Goal: Task Accomplishment & Management: Use online tool/utility

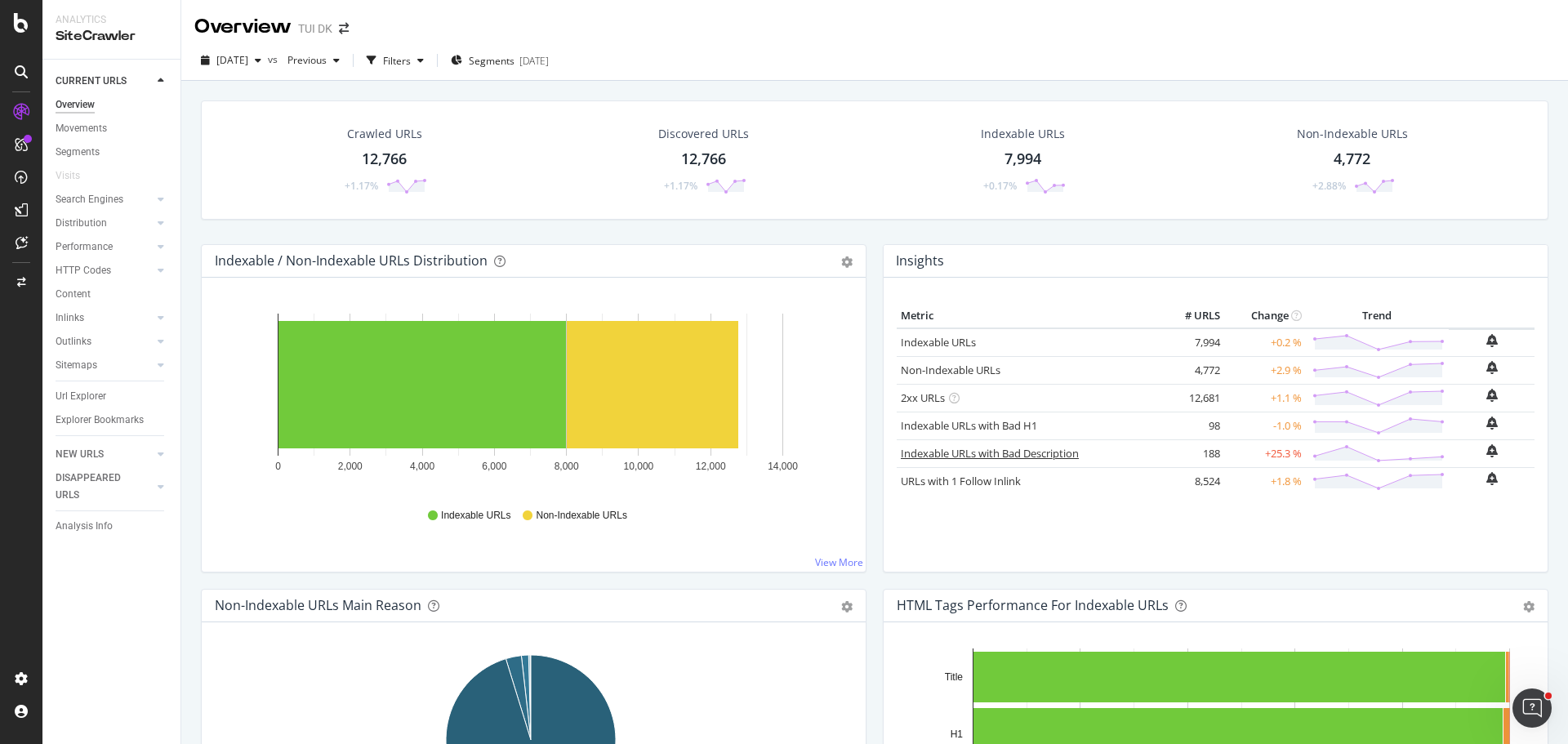
click at [1058, 453] on link "Indexable URLs with Bad Description" at bounding box center [989, 452] width 178 height 14
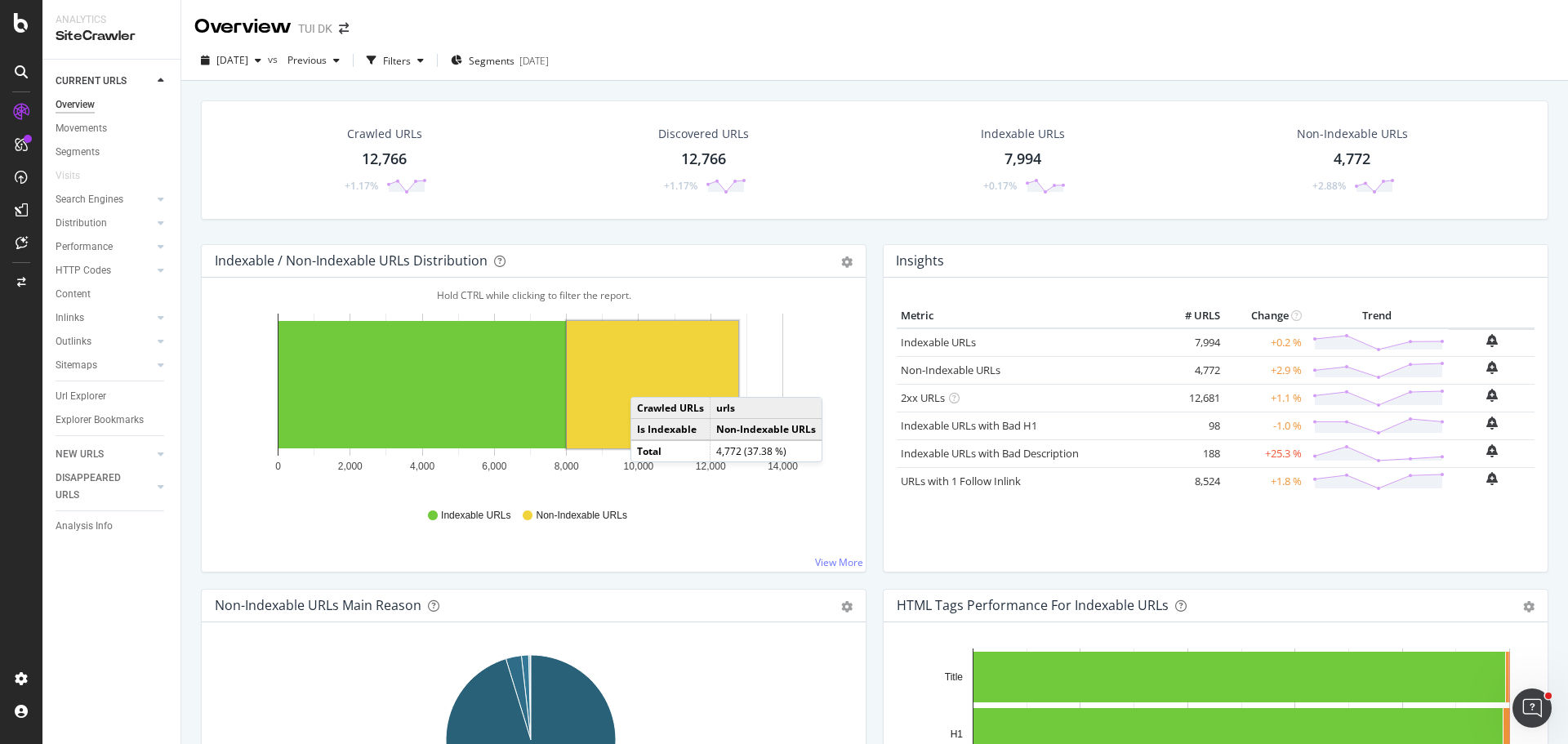
click at [647, 381] on rect "A chart." at bounding box center [653, 384] width 172 height 128
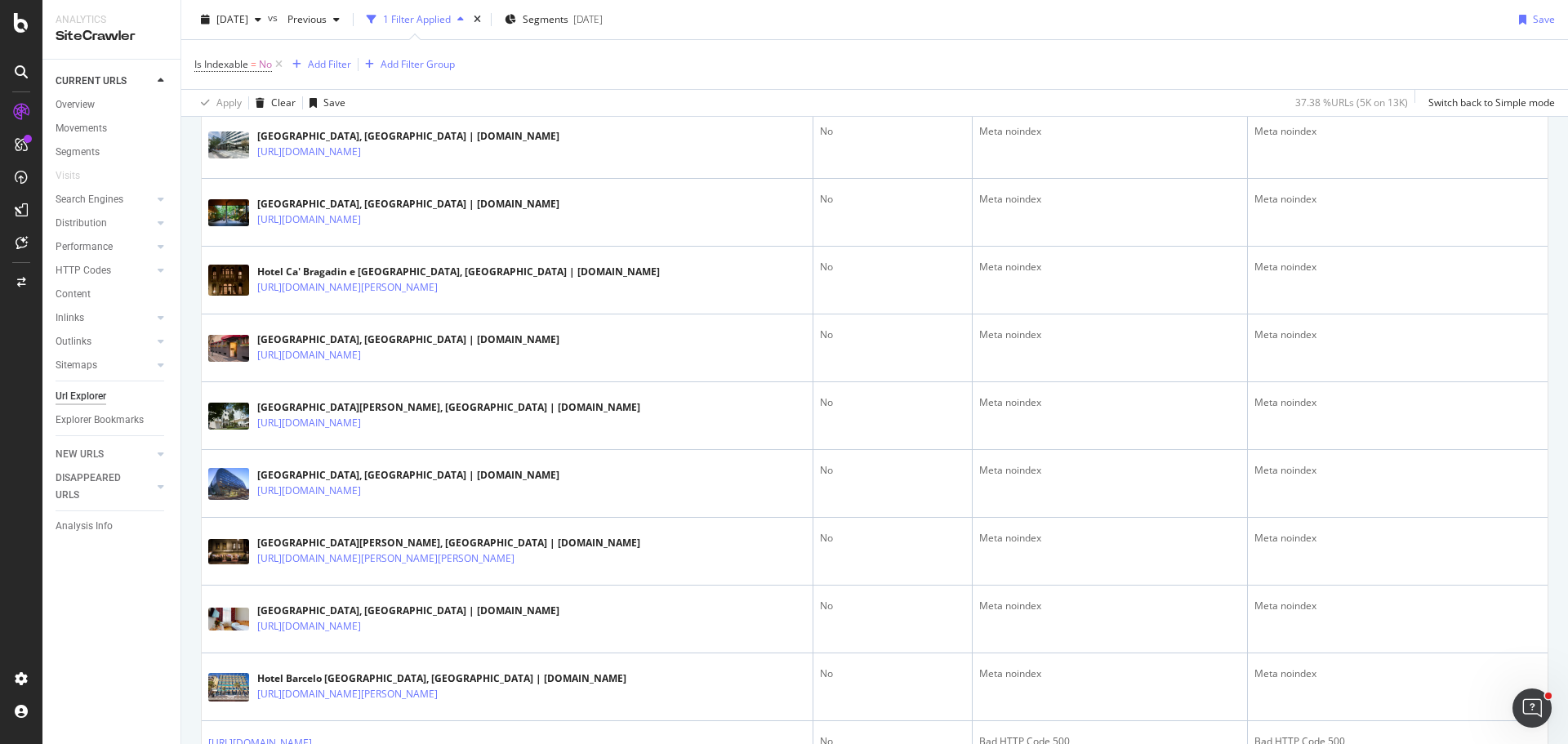
scroll to position [697, 0]
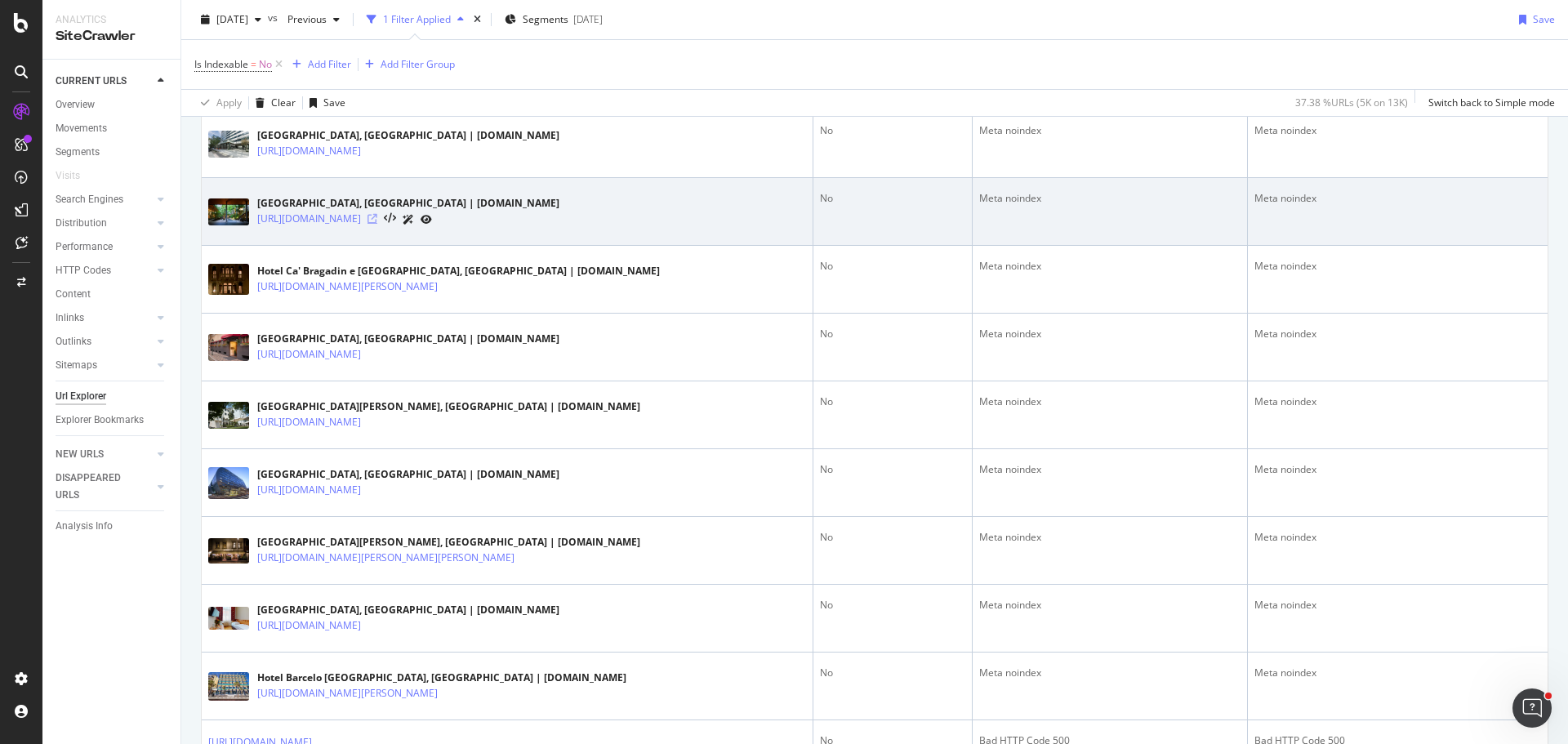
click at [378, 218] on icon at bounding box center [372, 219] width 10 height 10
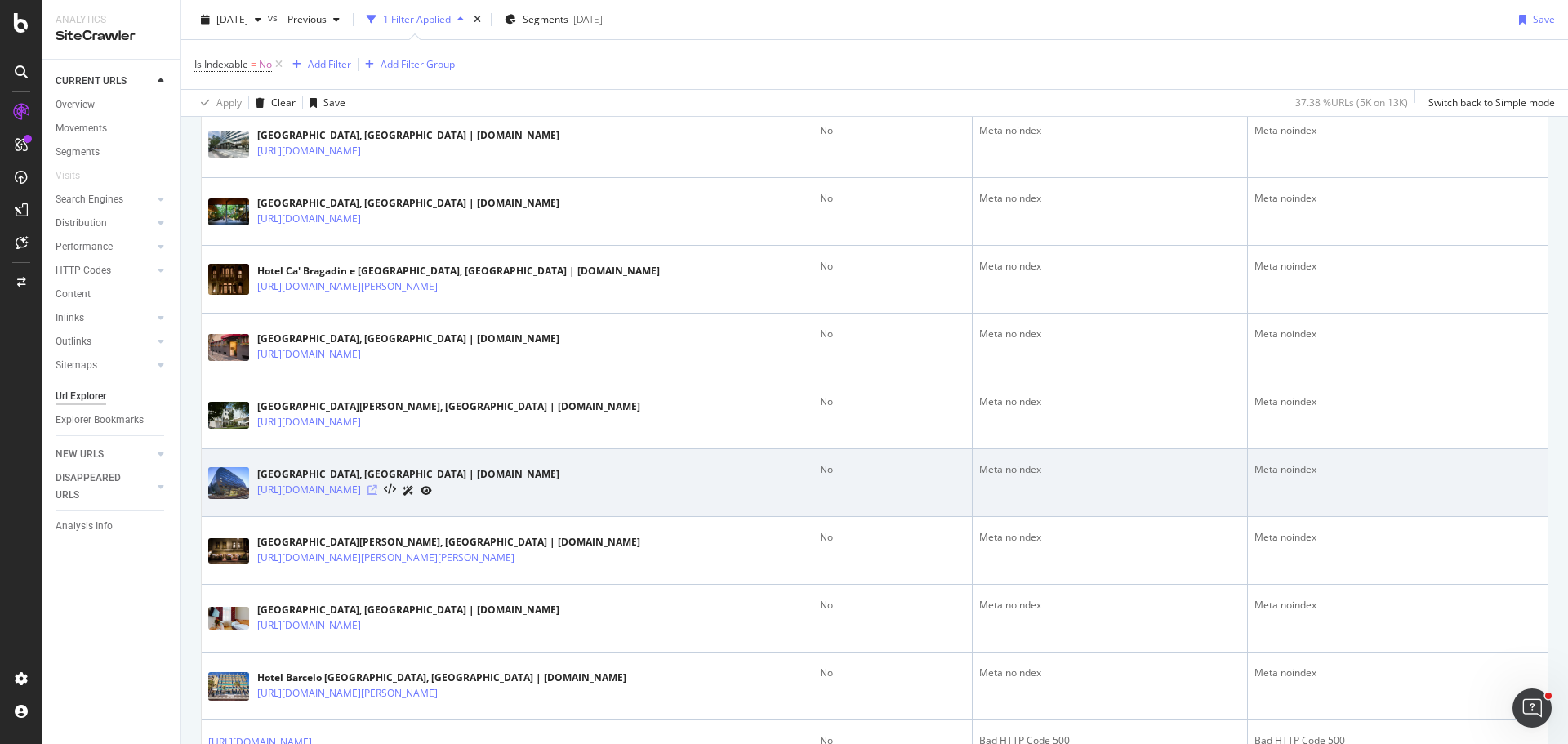
click at [378, 487] on icon at bounding box center [372, 491] width 10 height 10
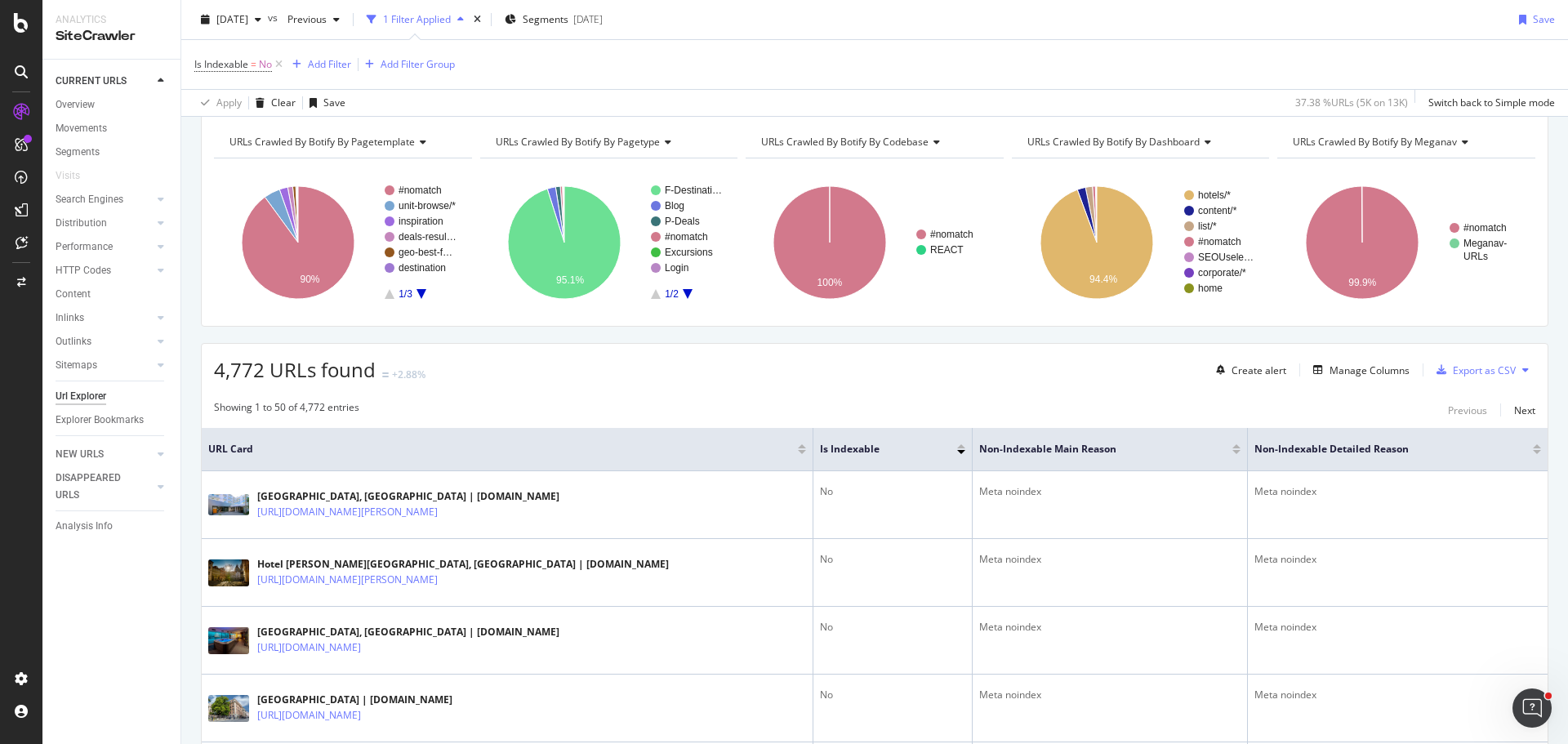
scroll to position [0, 0]
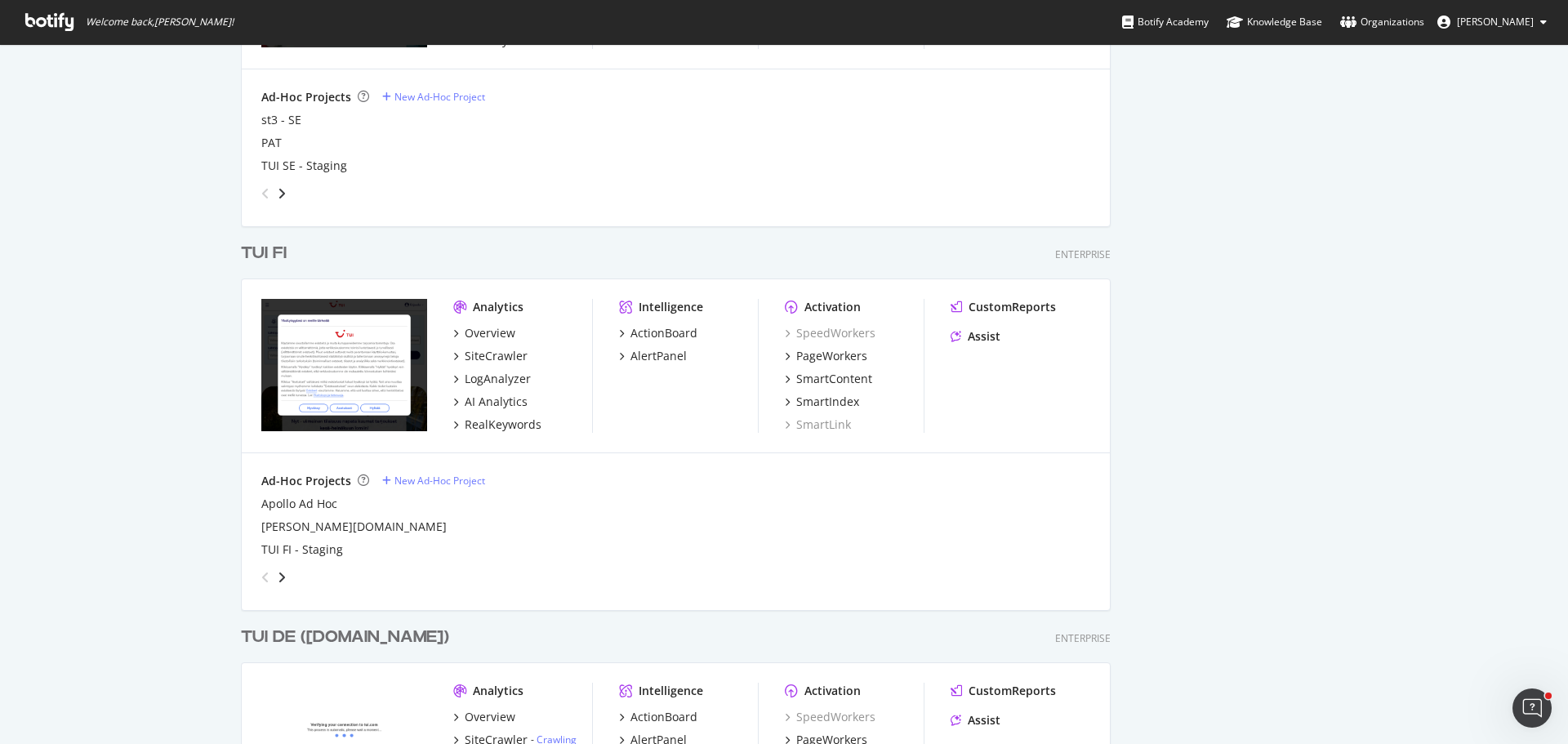
scroll to position [3511, 0]
click at [503, 356] on div "SiteCrawler" at bounding box center [497, 355] width 63 height 16
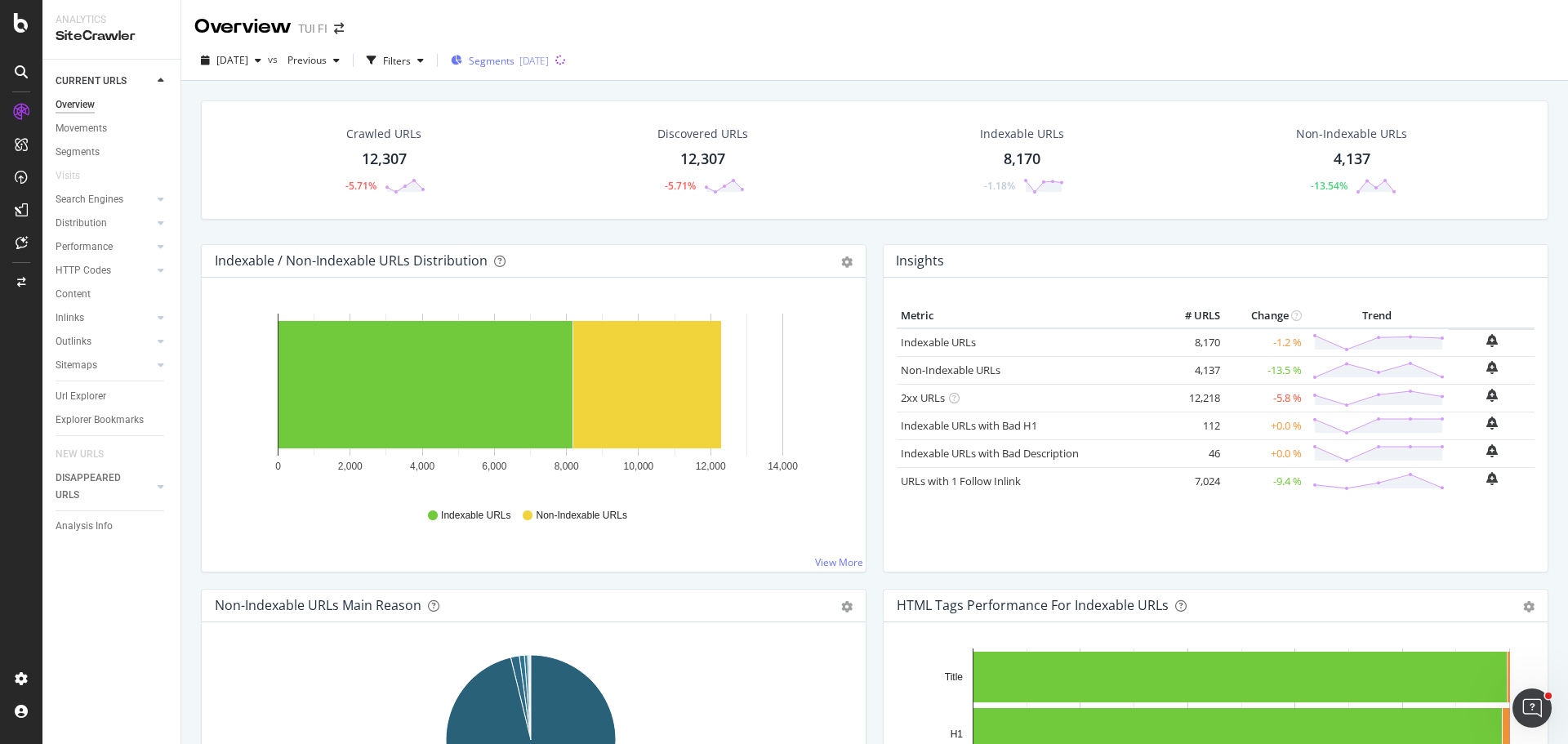
click at [548, 61] on div "[DATE]" at bounding box center [534, 60] width 30 height 14
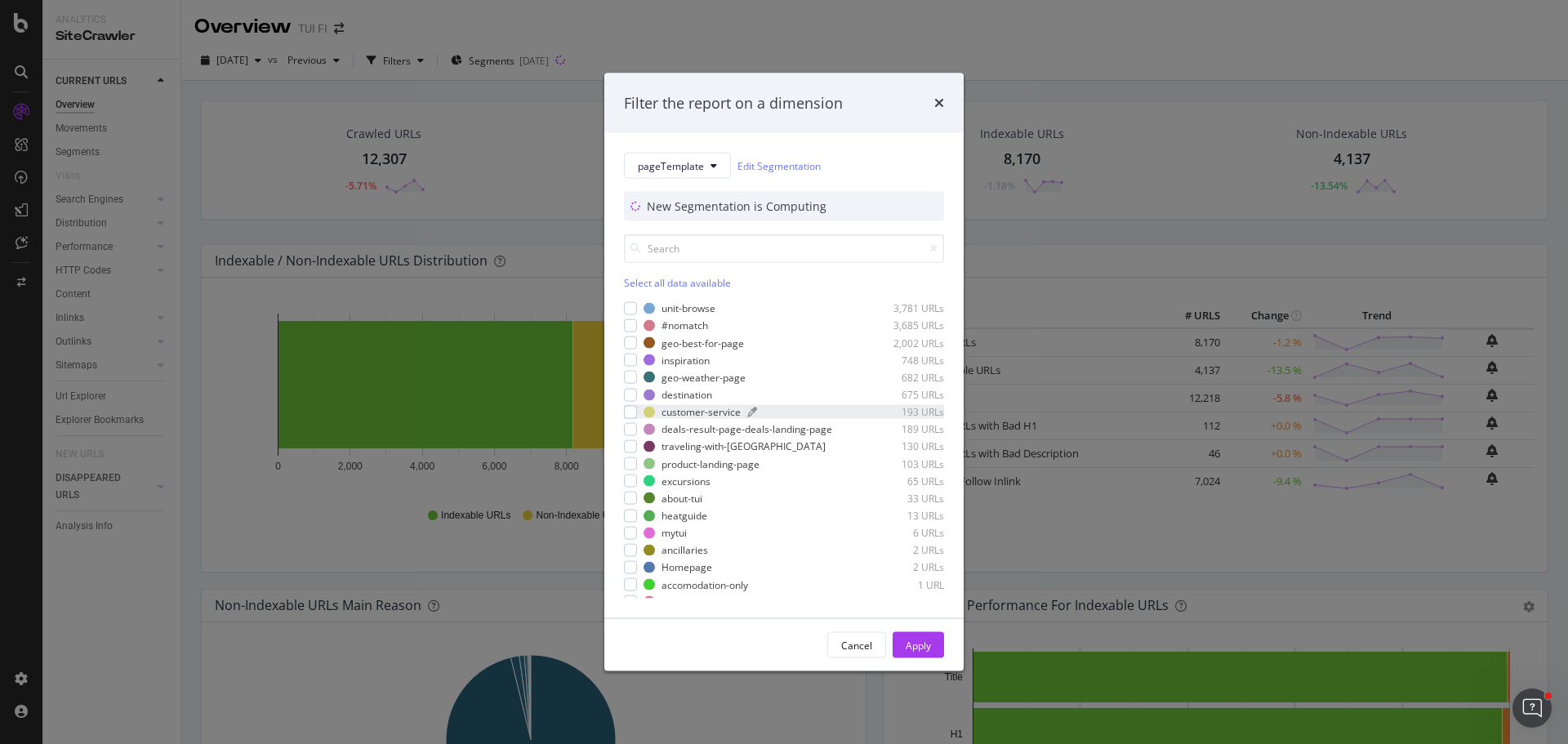
scroll to position [25, 0]
click at [708, 161] on button "pageTemplate" at bounding box center [678, 166] width 107 height 26
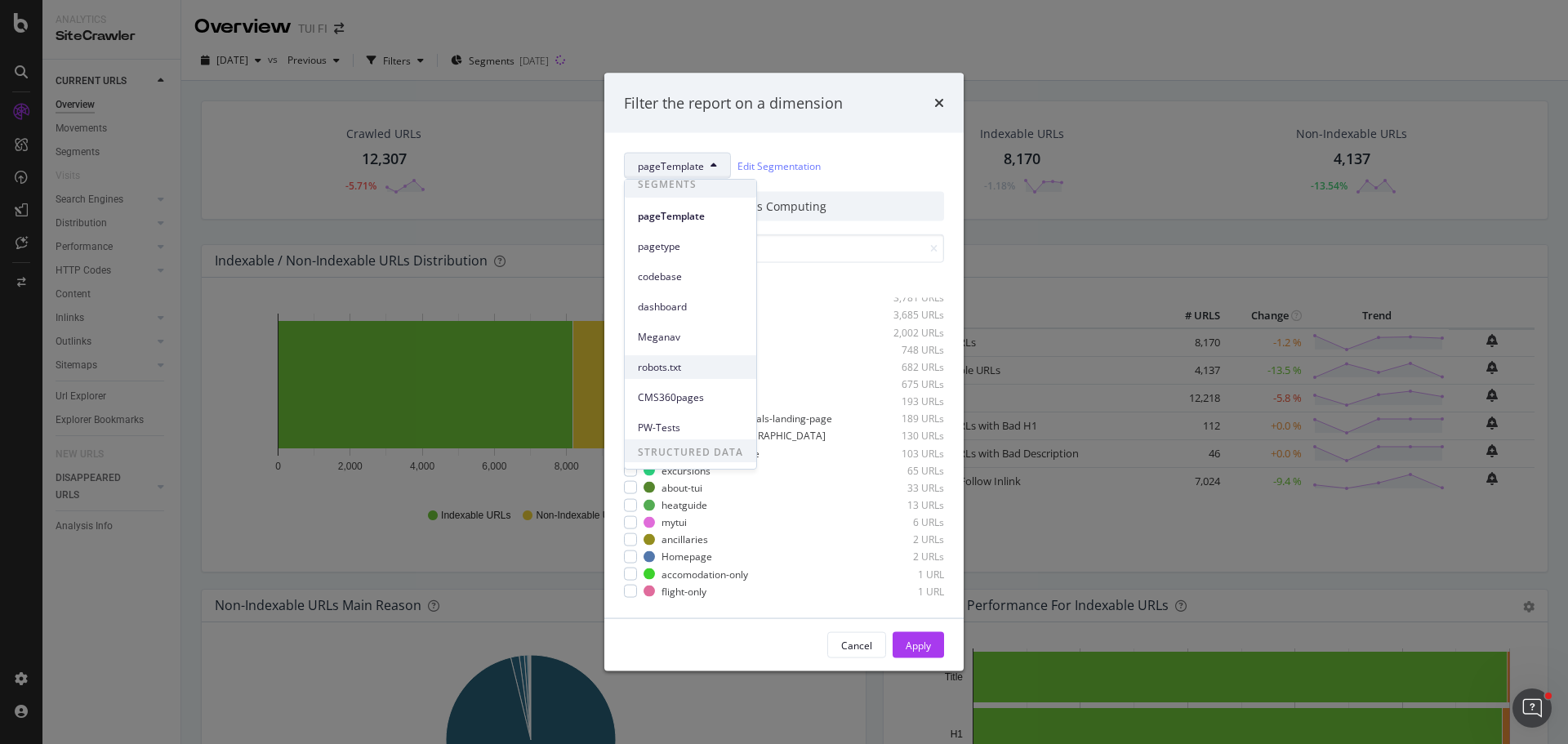
scroll to position [0, 0]
click at [672, 247] on span "pagetype" at bounding box center [690, 254] width 105 height 14
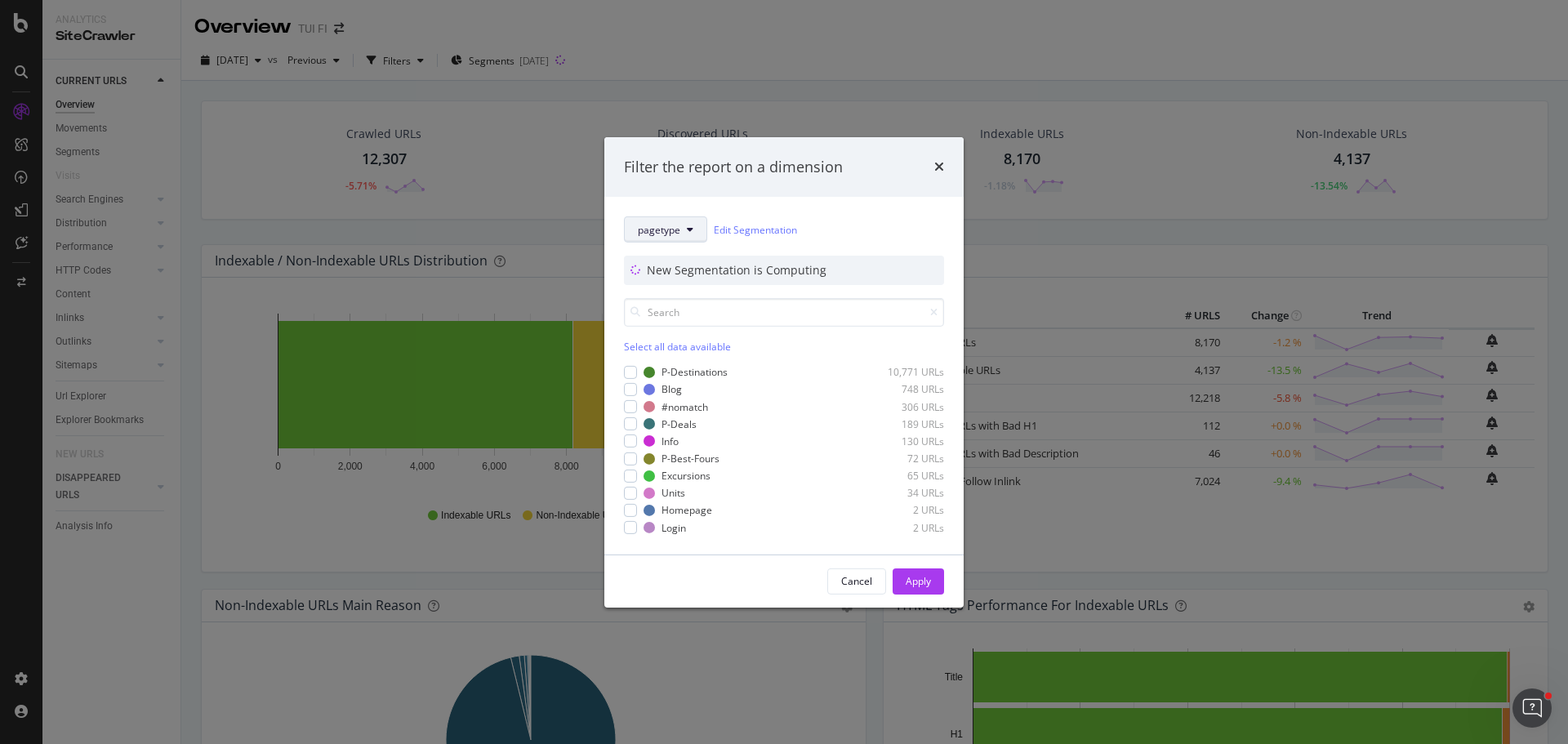
click at [694, 227] on button "pagetype" at bounding box center [666, 230] width 83 height 26
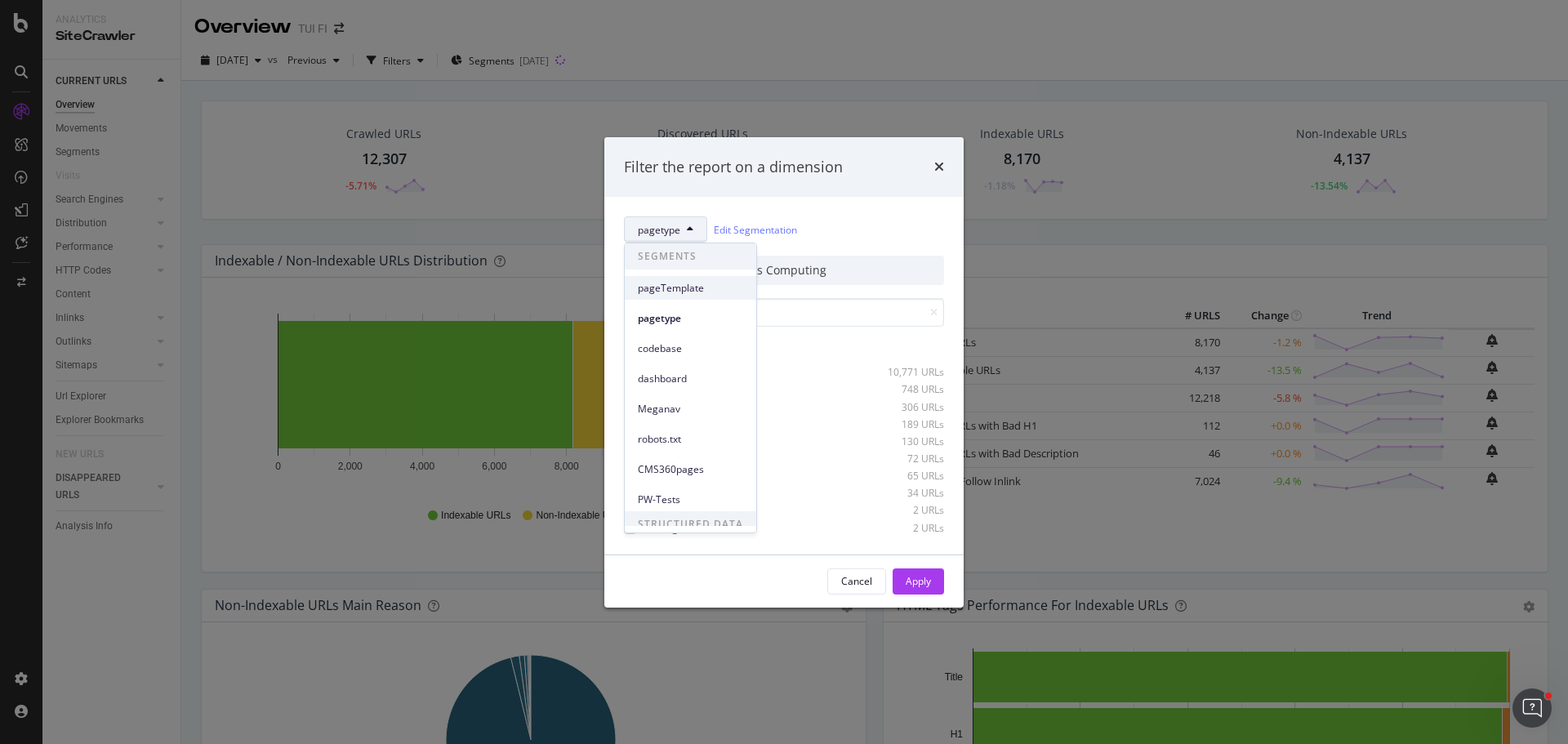
click at [675, 286] on span "pageTemplate" at bounding box center [690, 287] width 105 height 14
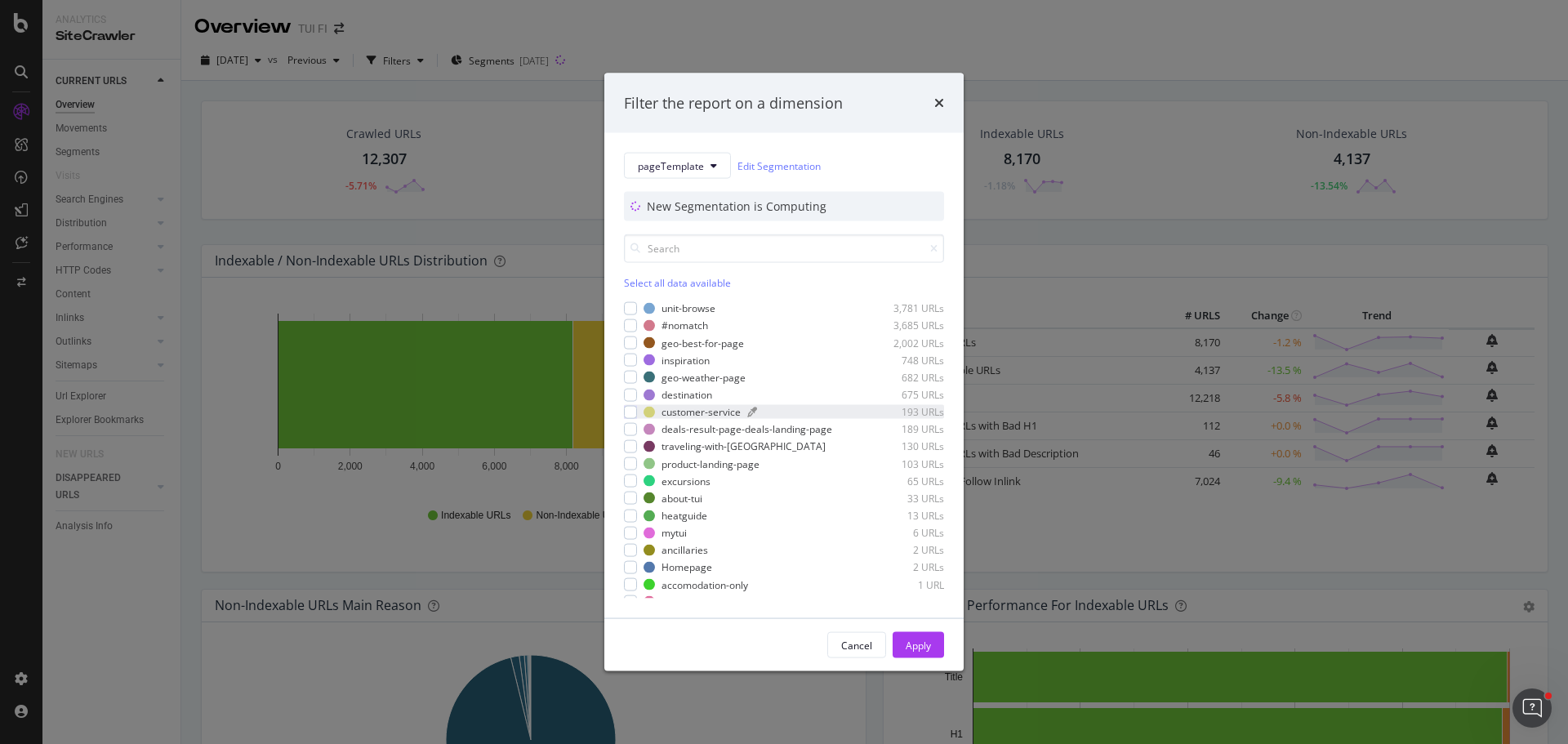
scroll to position [25, 0]
click at [938, 103] on icon "times" at bounding box center [940, 102] width 10 height 13
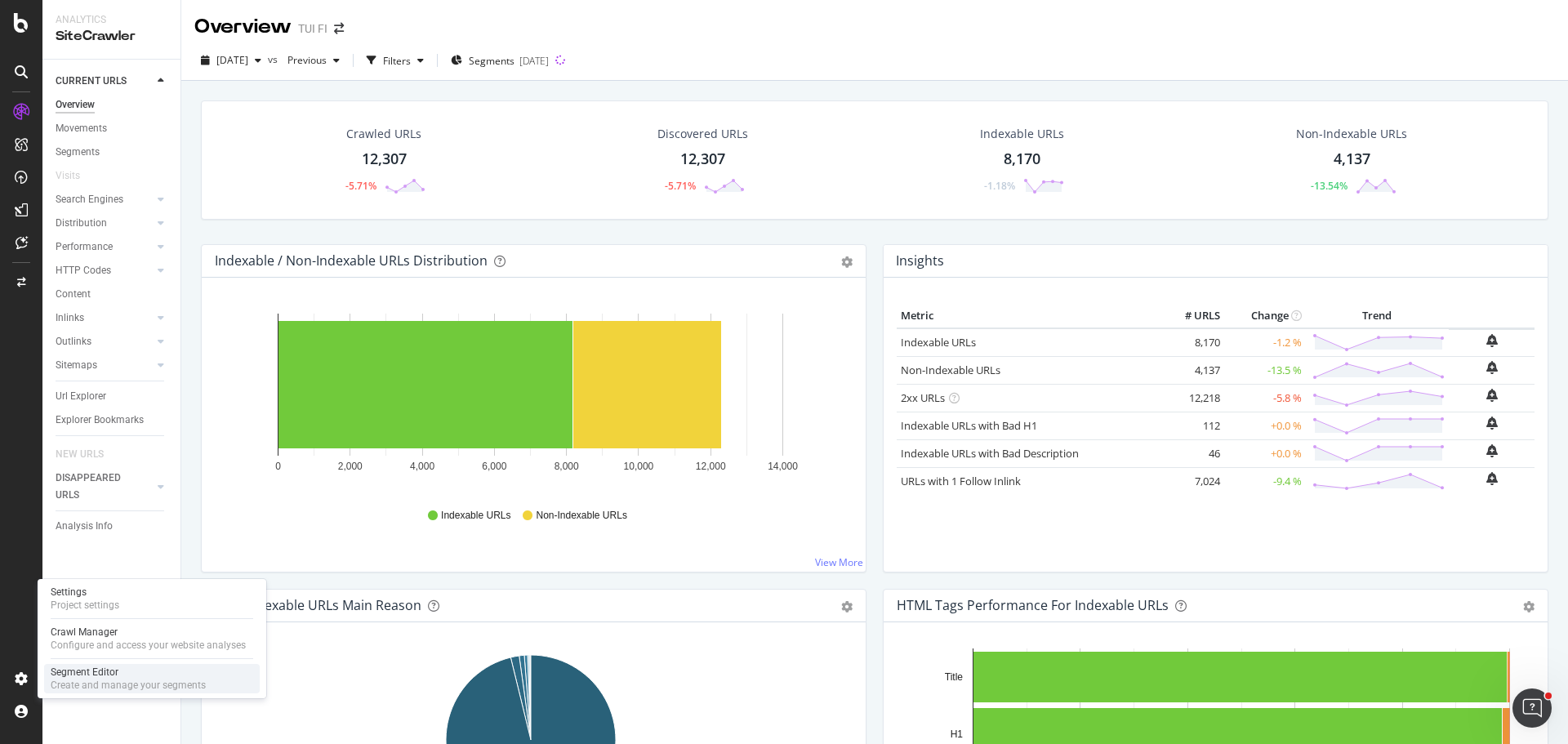
click at [50, 687] on div "Segment Editor Create and manage your segments" at bounding box center [152, 679] width 216 height 30
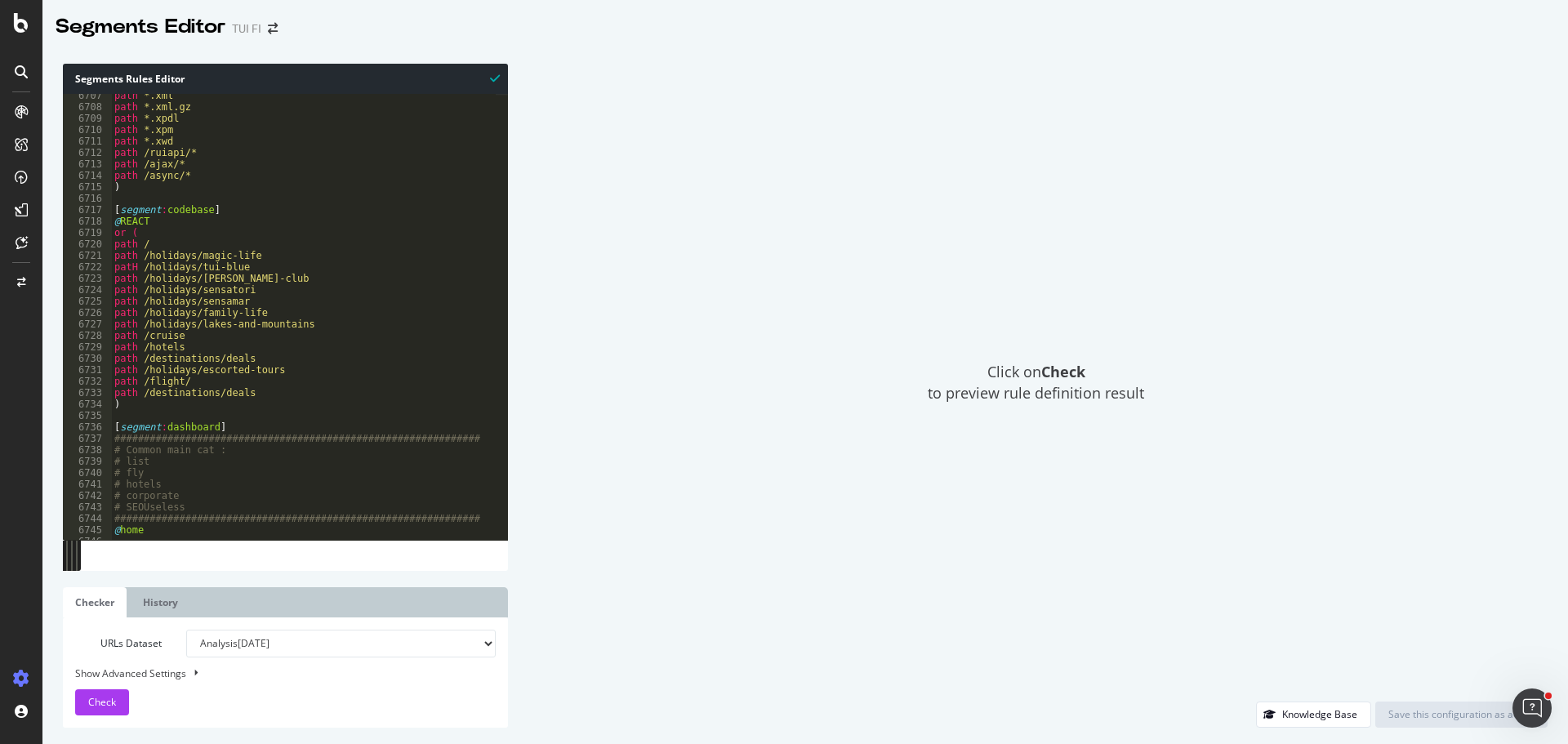
scroll to position [25053, 0]
